Goal: Check status: Check status

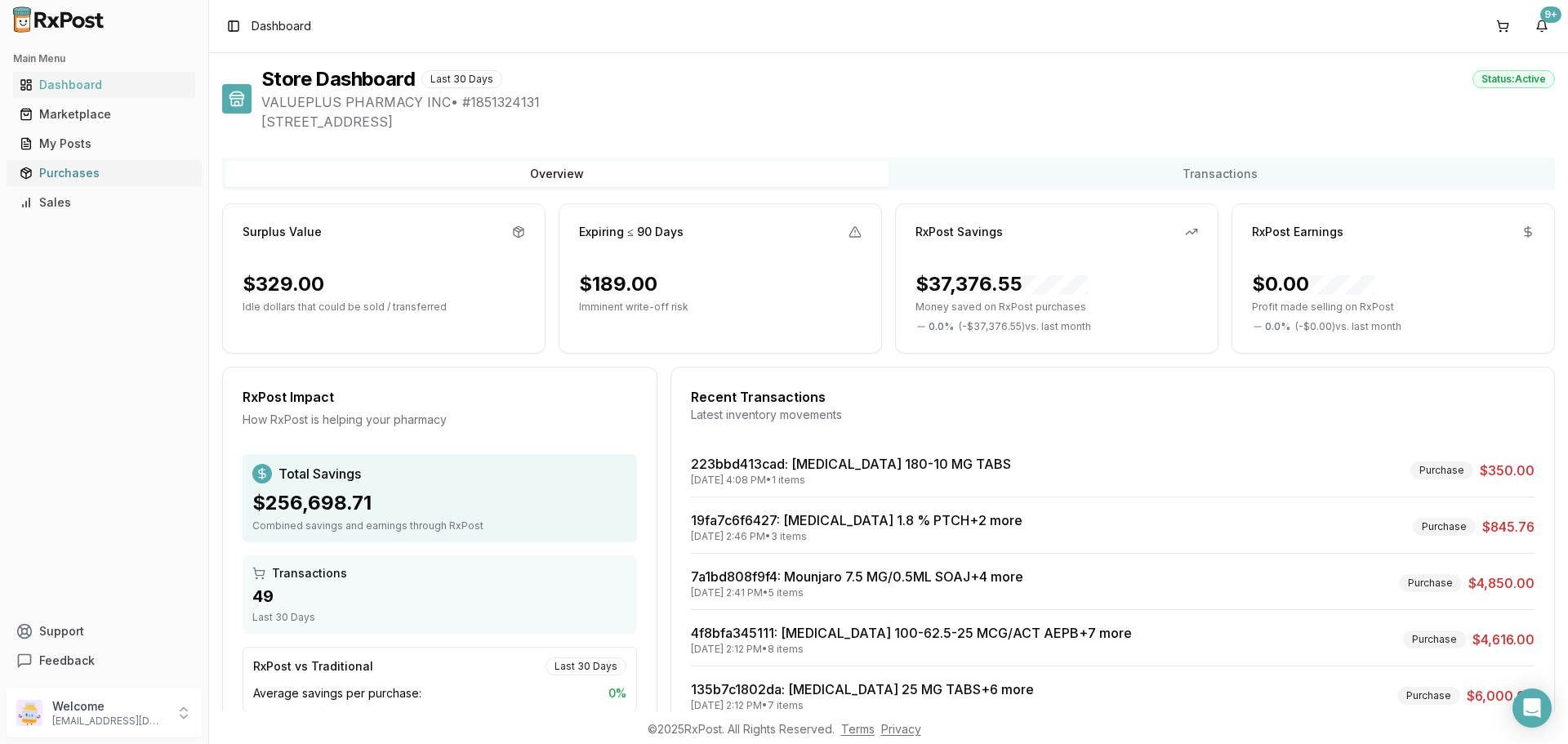
click at [82, 177] on div "Purchases" at bounding box center [104, 173] width 169 height 16
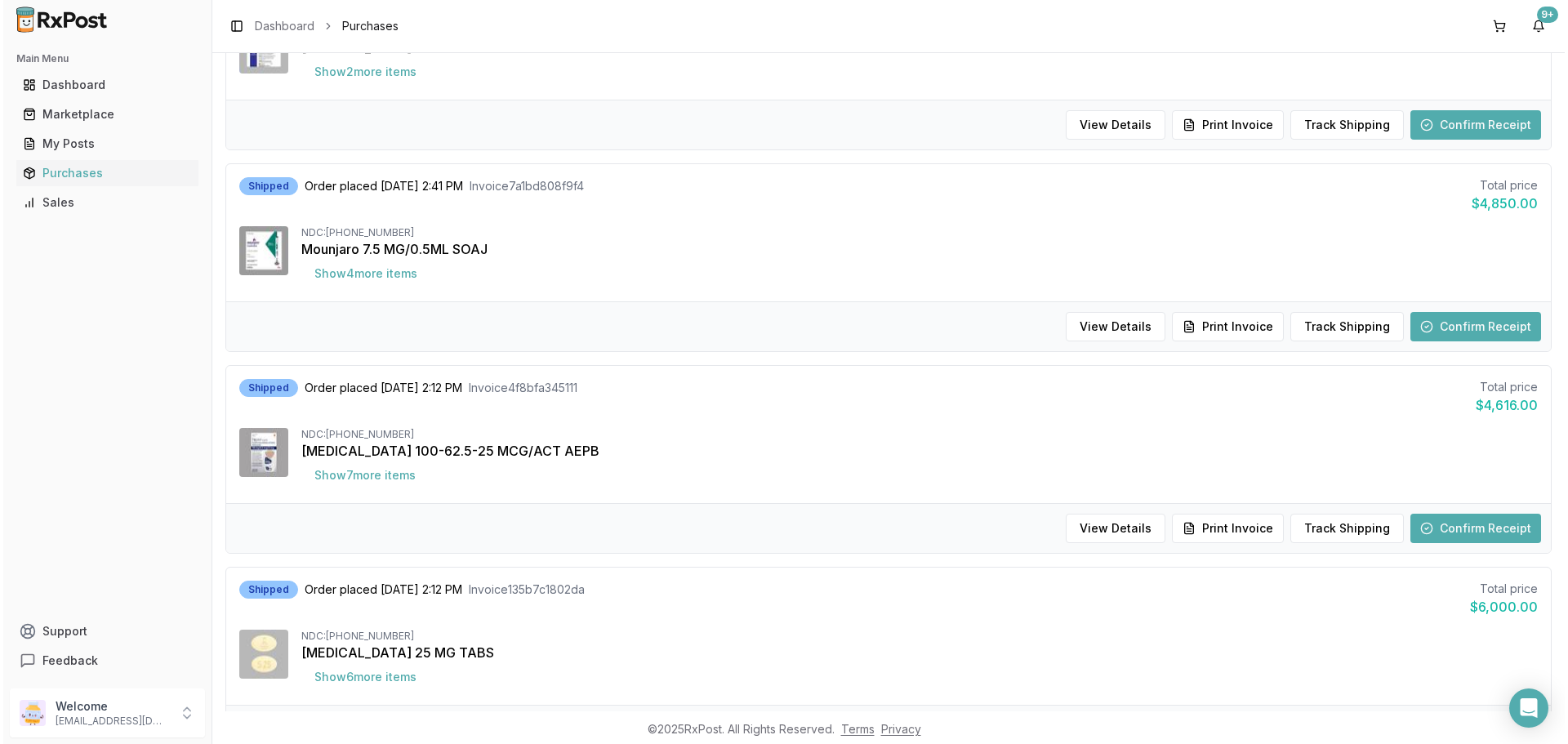
scroll to position [491, 0]
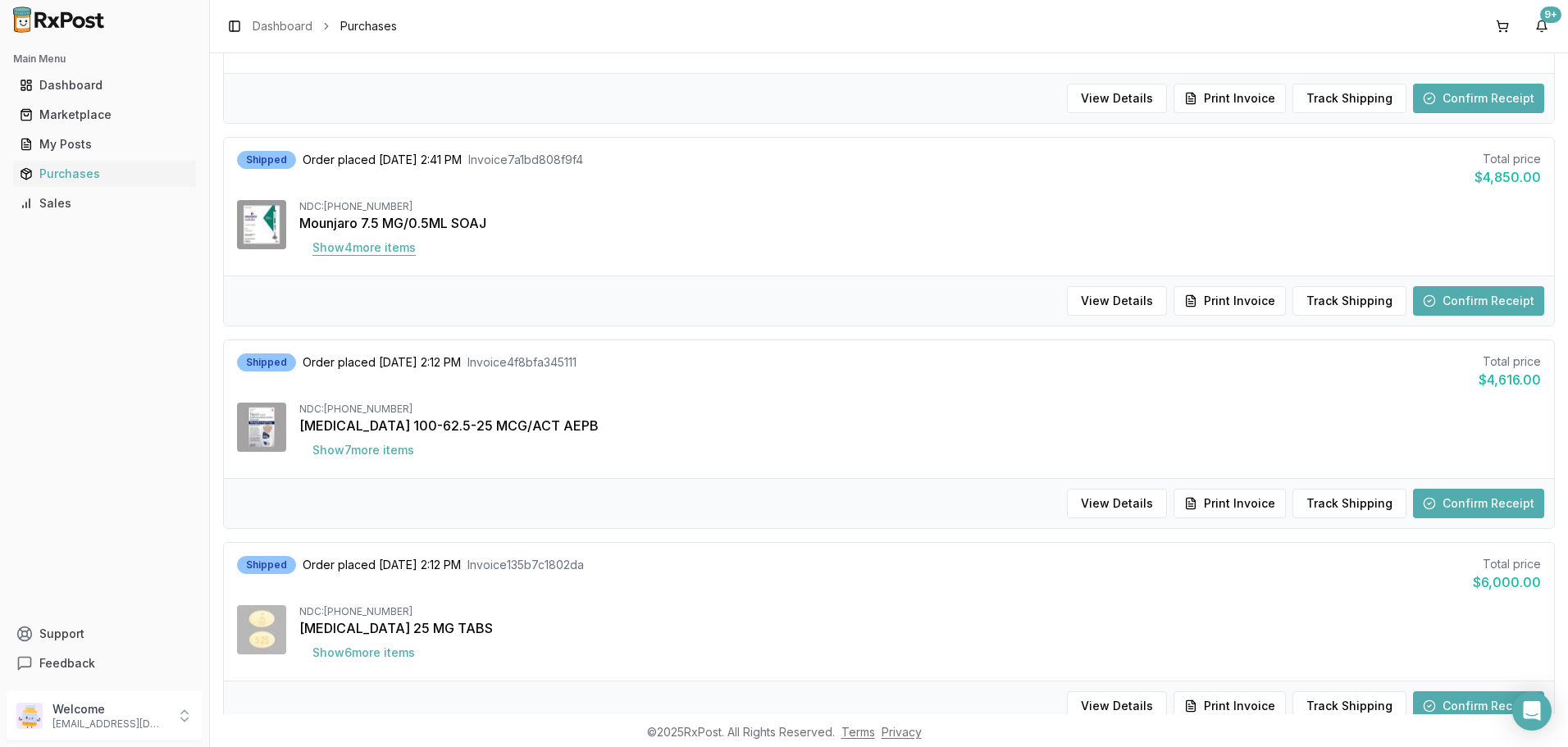
click at [367, 249] on button "Show 4 more item s" at bounding box center [364, 247] width 130 height 30
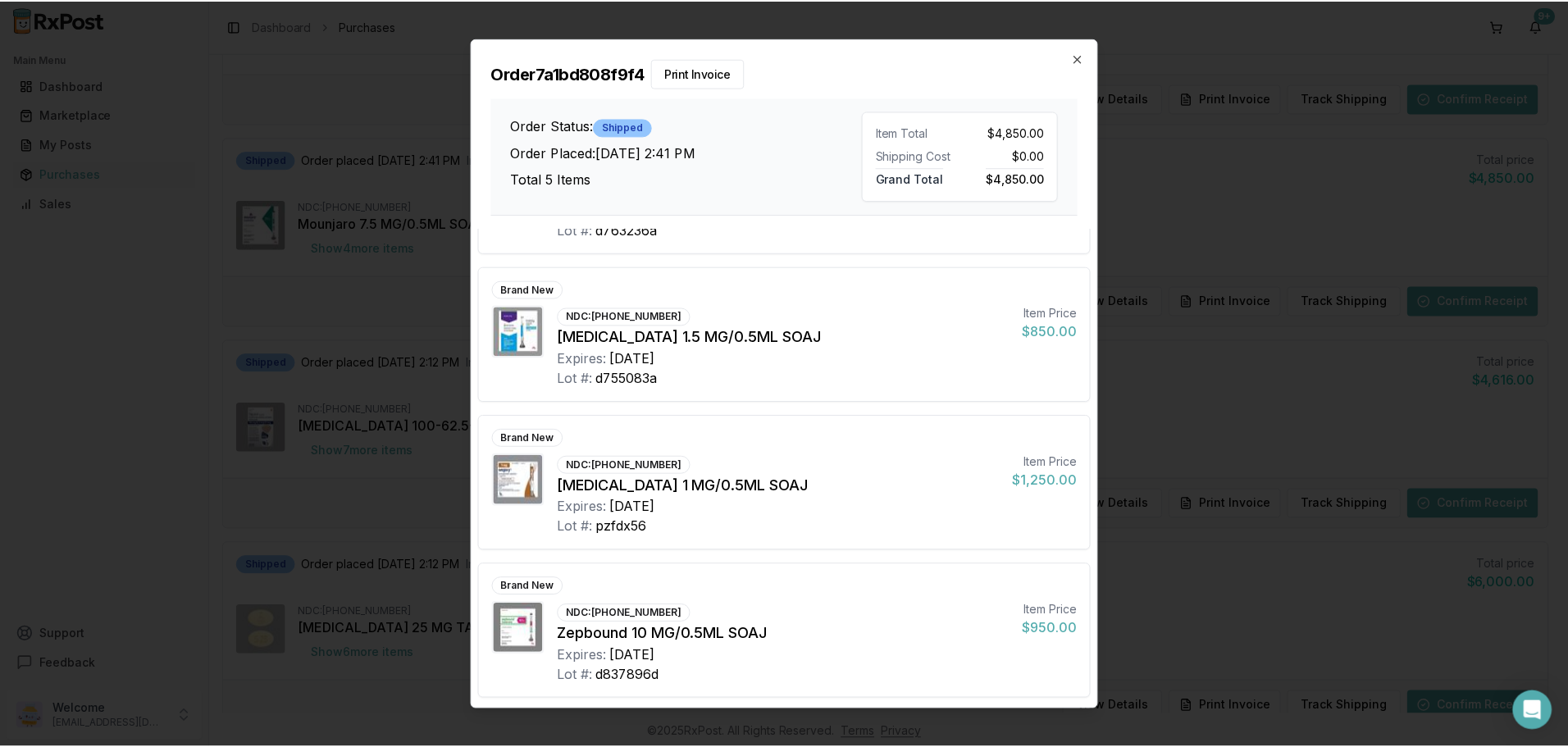
scroll to position [261, 0]
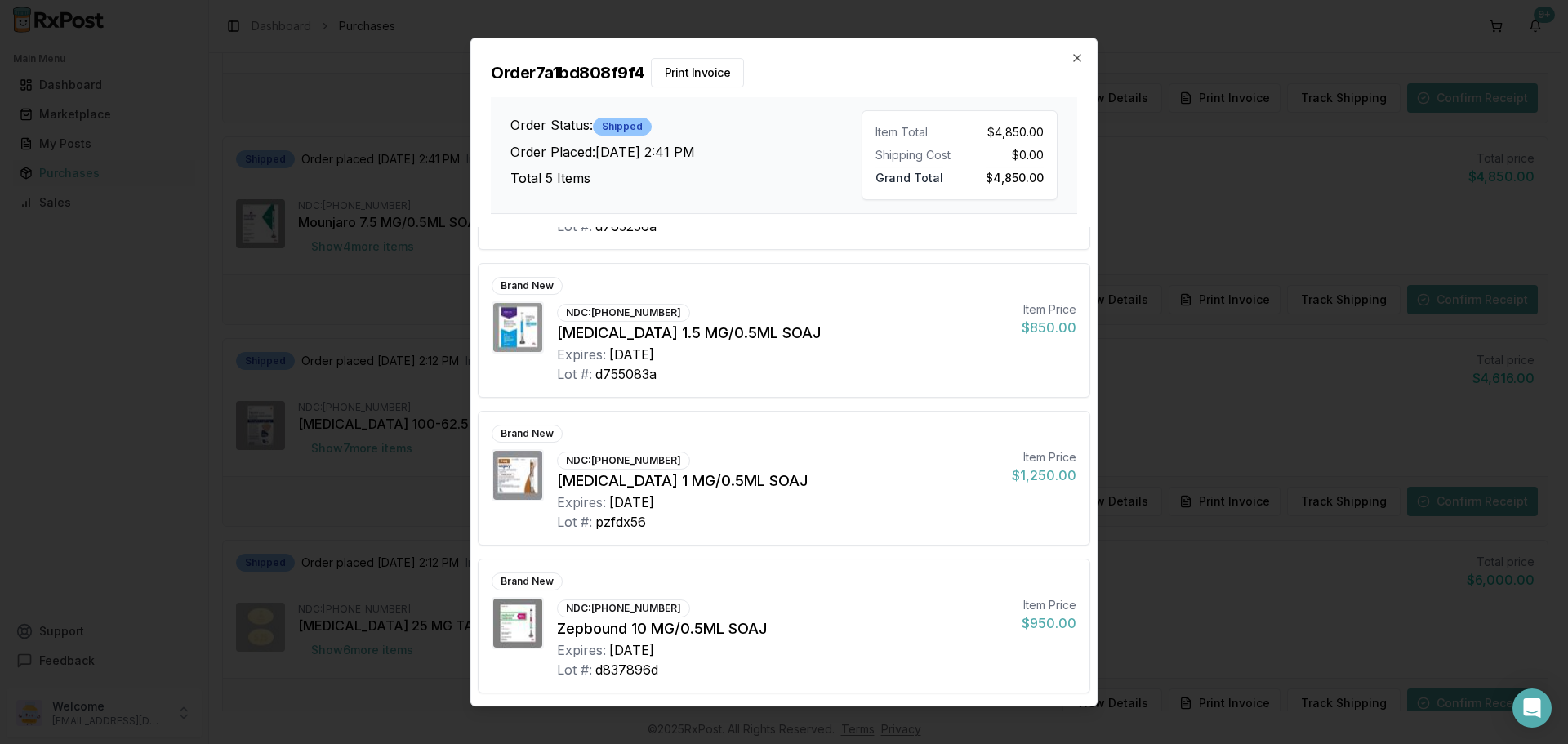
click at [1069, 69] on h2 "Order 7a1bd808f9f4 Print Invoice" at bounding box center [784, 73] width 586 height 30
click at [1075, 61] on icon "button" at bounding box center [1077, 58] width 13 height 13
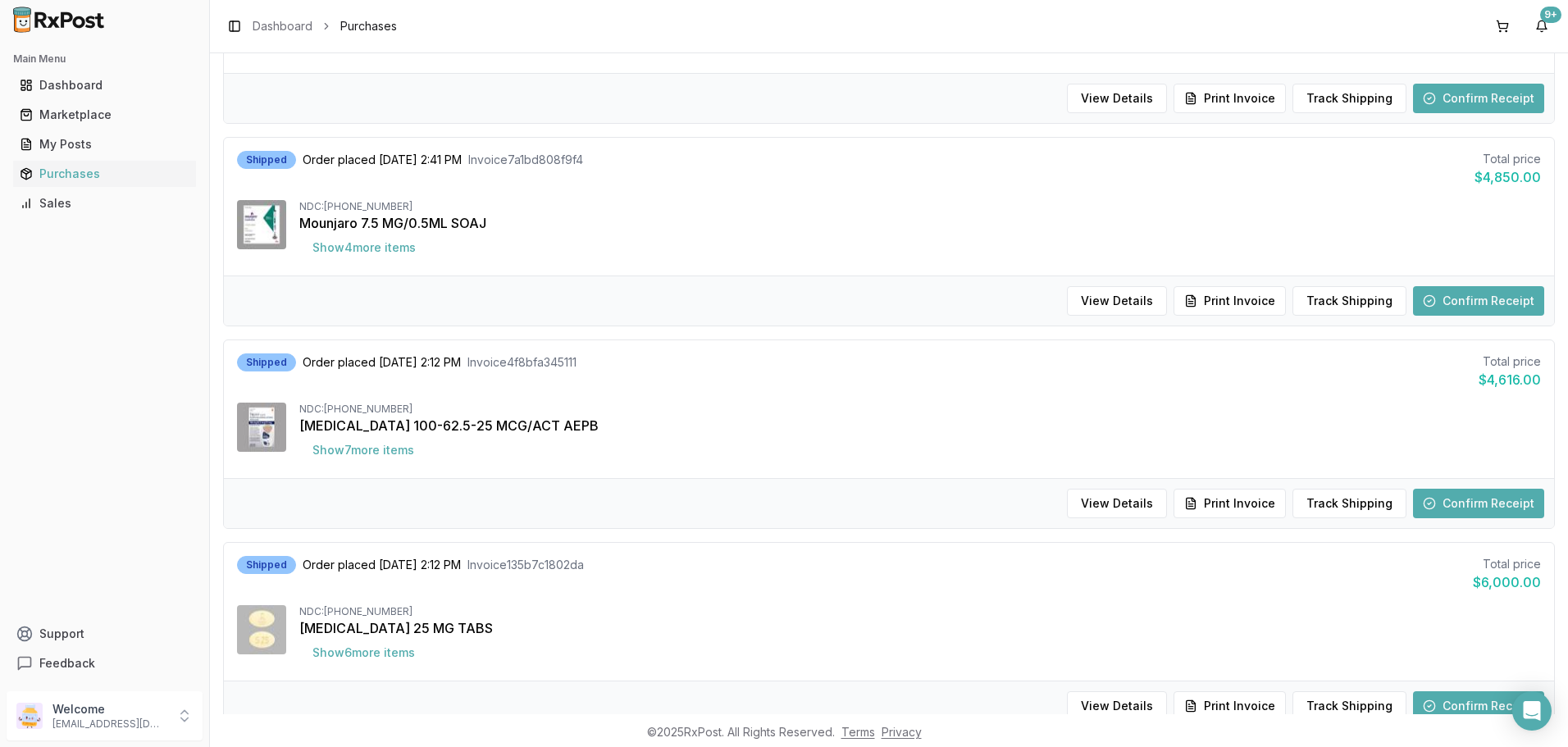
click at [1458, 312] on button "Confirm Receipt" at bounding box center [1479, 300] width 132 height 30
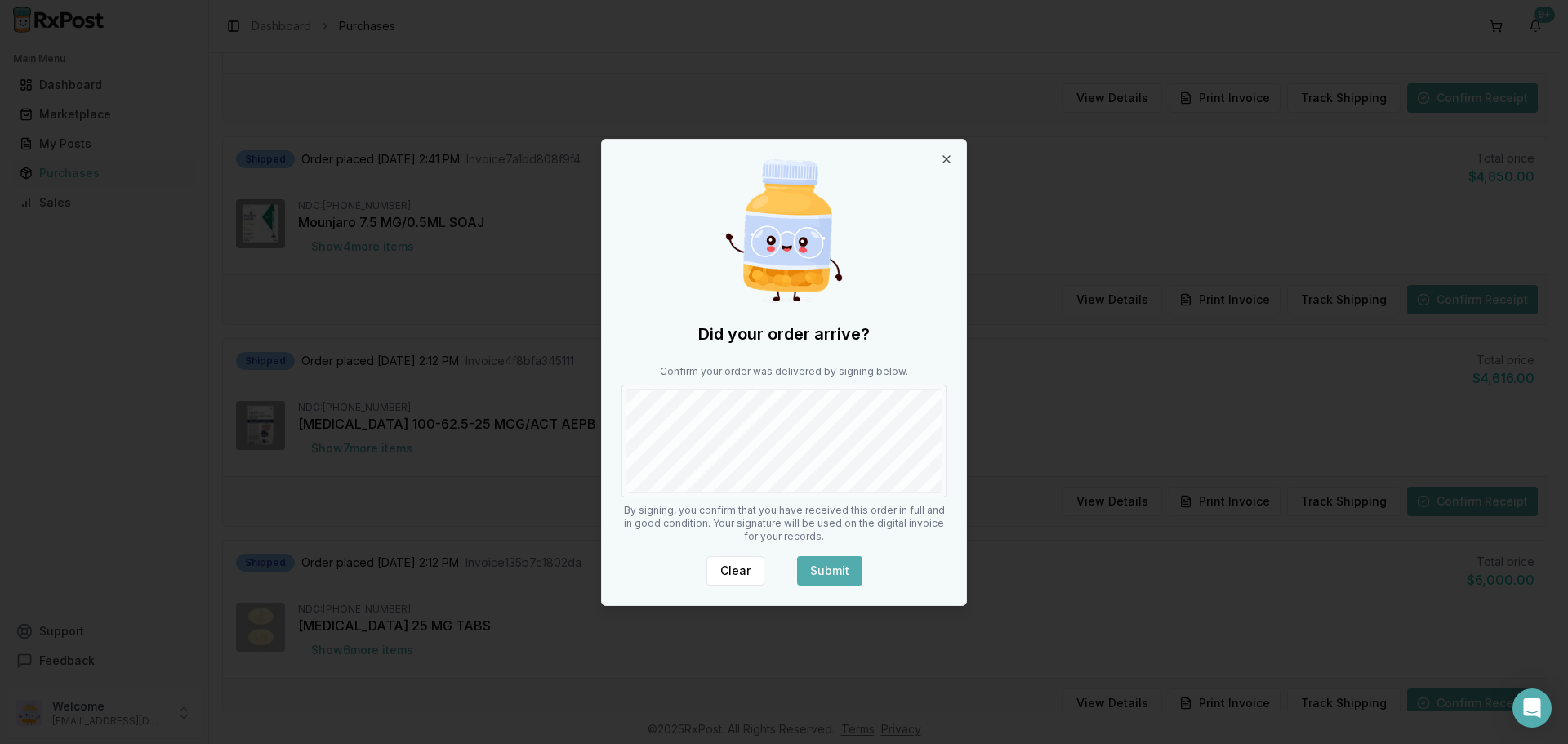
click at [826, 580] on button "Submit" at bounding box center [830, 571] width 66 height 30
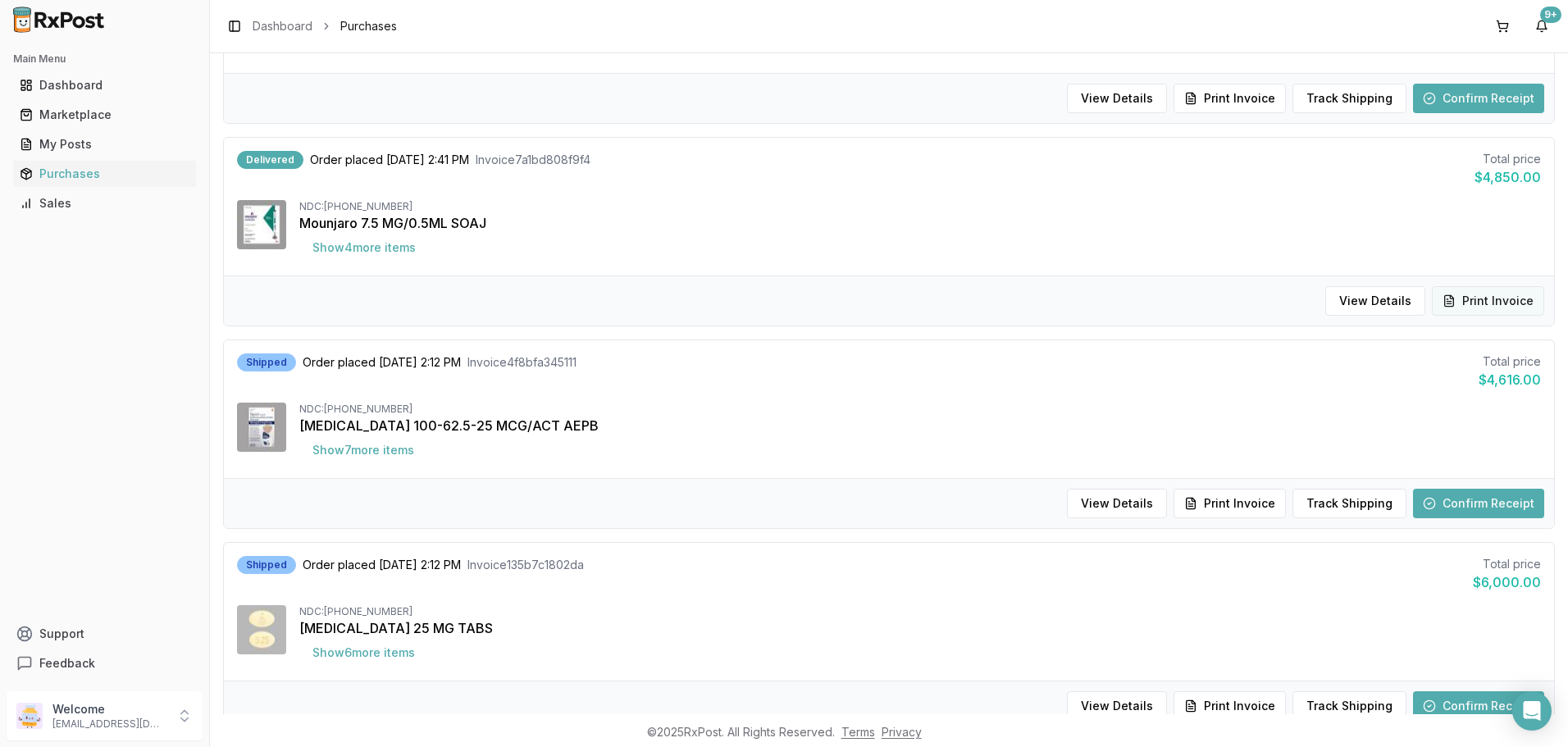
click at [1480, 301] on button "Print Invoice" at bounding box center [1488, 300] width 113 height 30
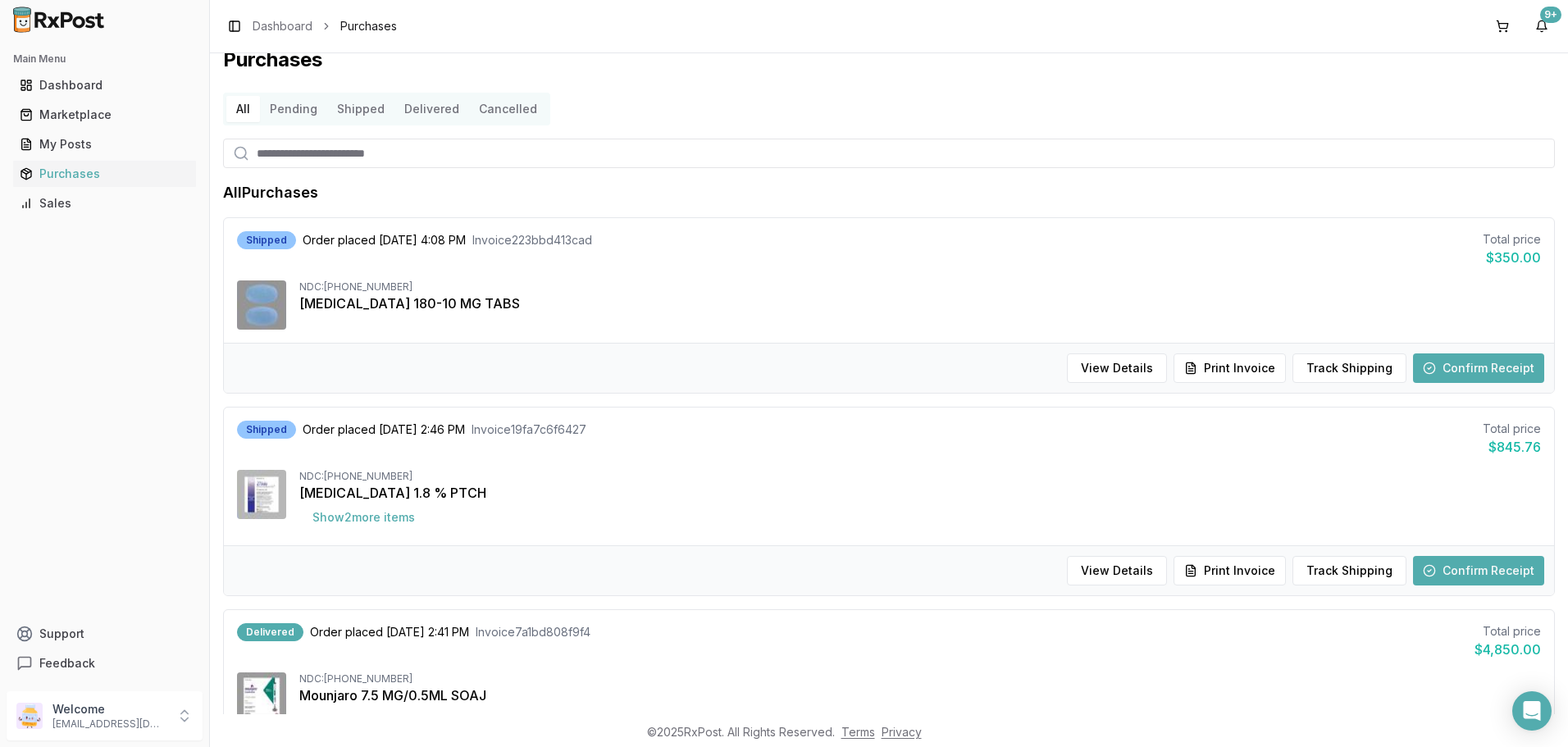
scroll to position [0, 0]
